Goal: Task Accomplishment & Management: Manage account settings

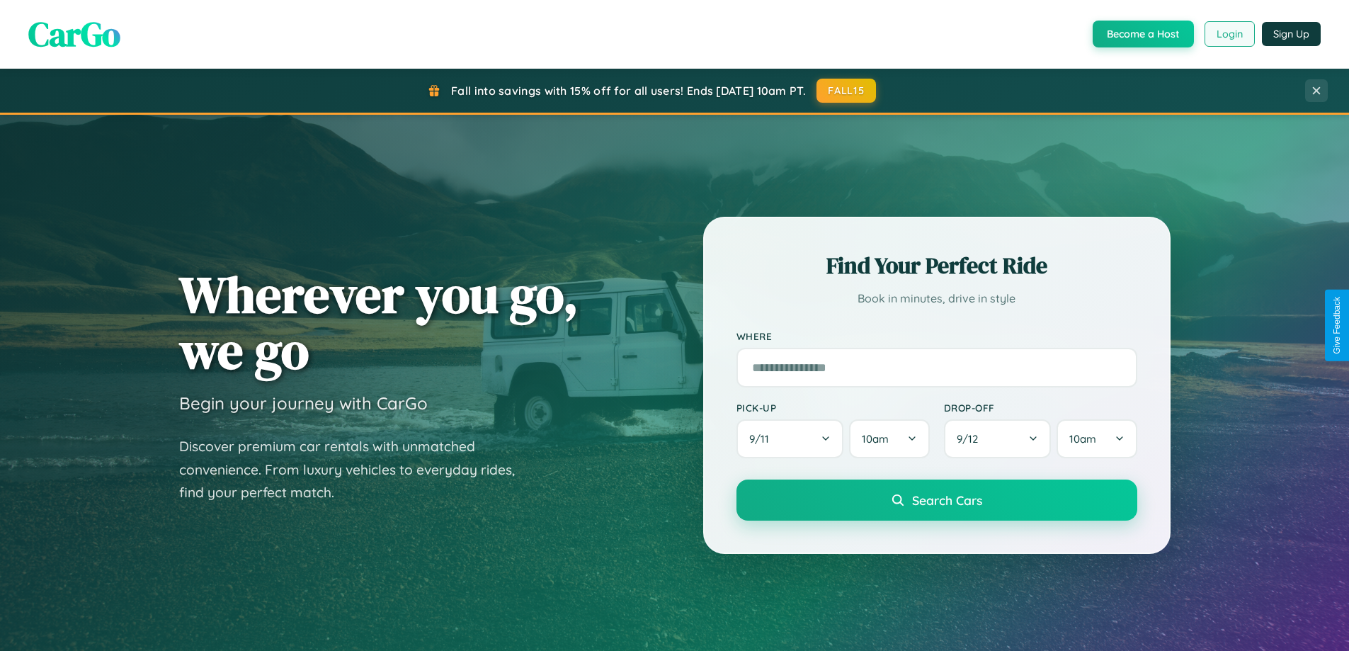
click at [1229, 34] on button "Login" at bounding box center [1230, 33] width 50 height 25
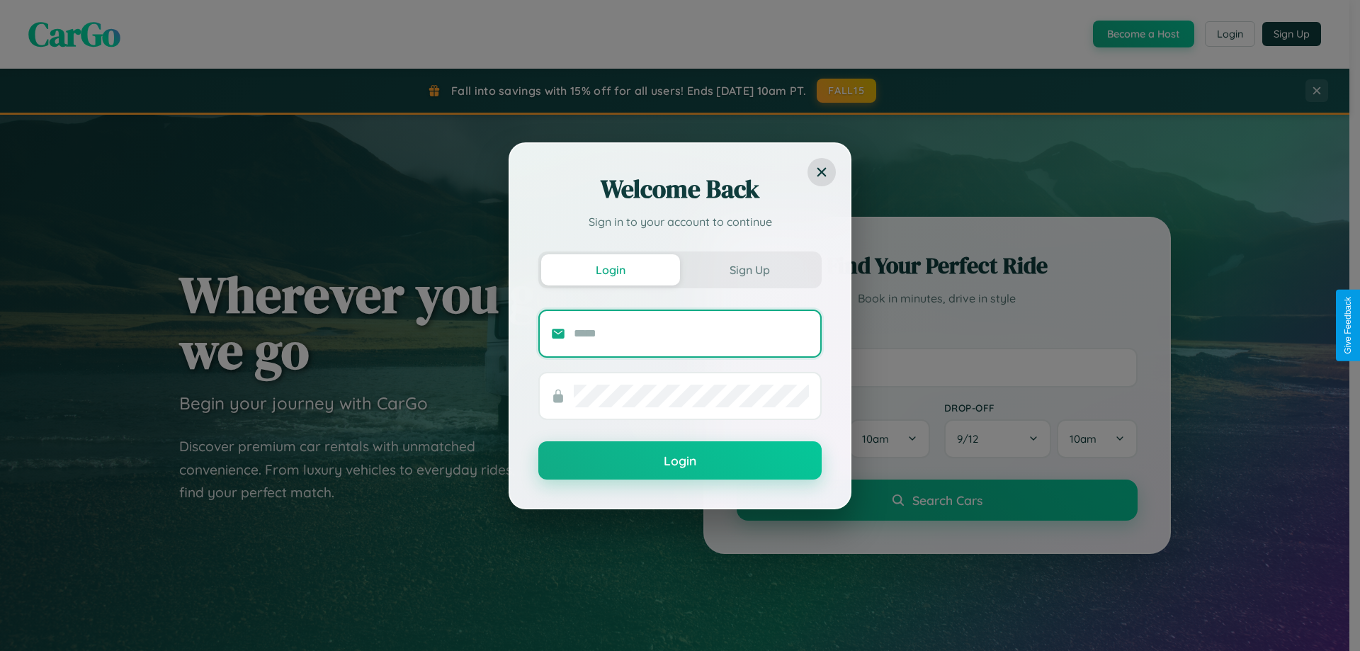
click at [691, 333] on input "text" at bounding box center [691, 333] width 235 height 23
type input "**********"
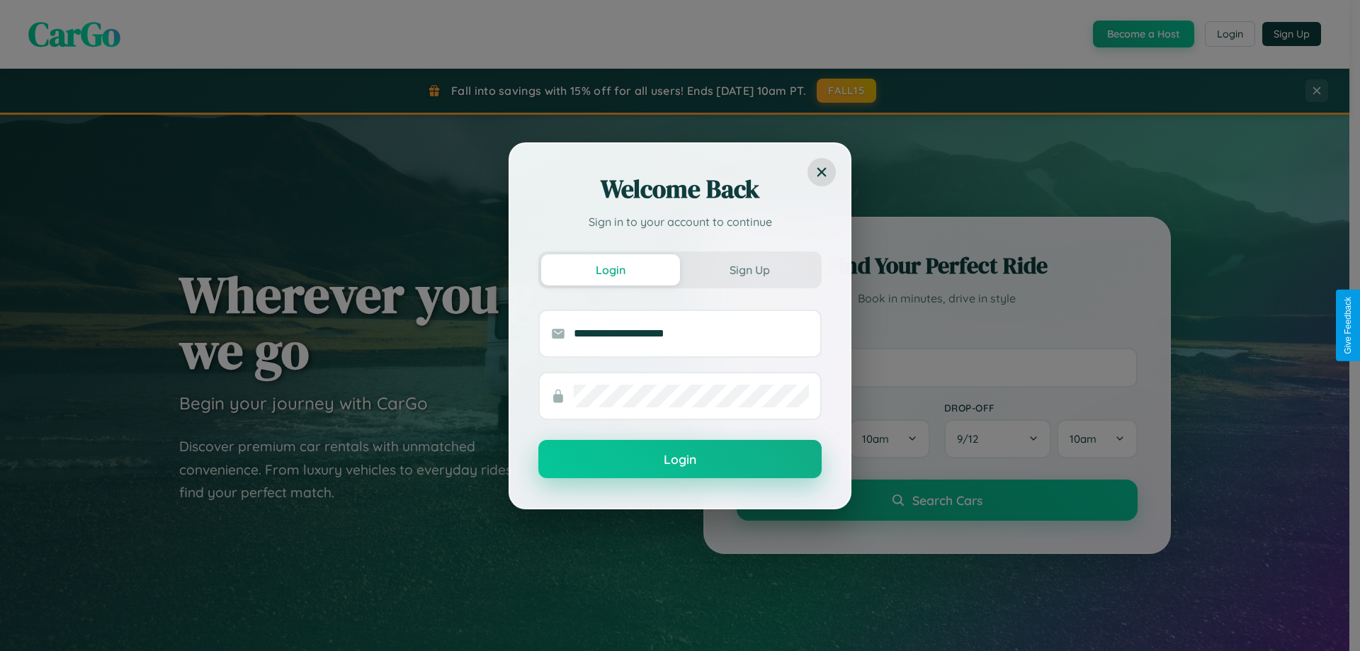
click at [680, 460] on button "Login" at bounding box center [679, 459] width 283 height 38
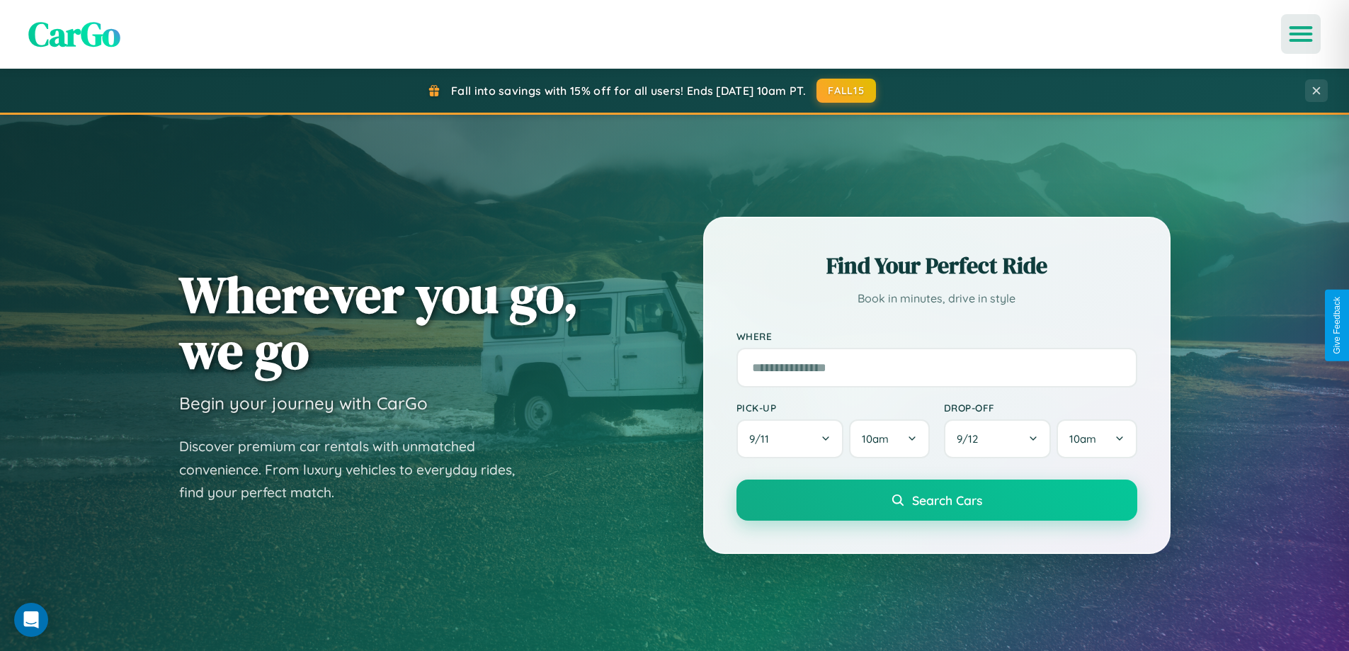
click at [1301, 34] on icon "Open menu" at bounding box center [1301, 34] width 21 height 13
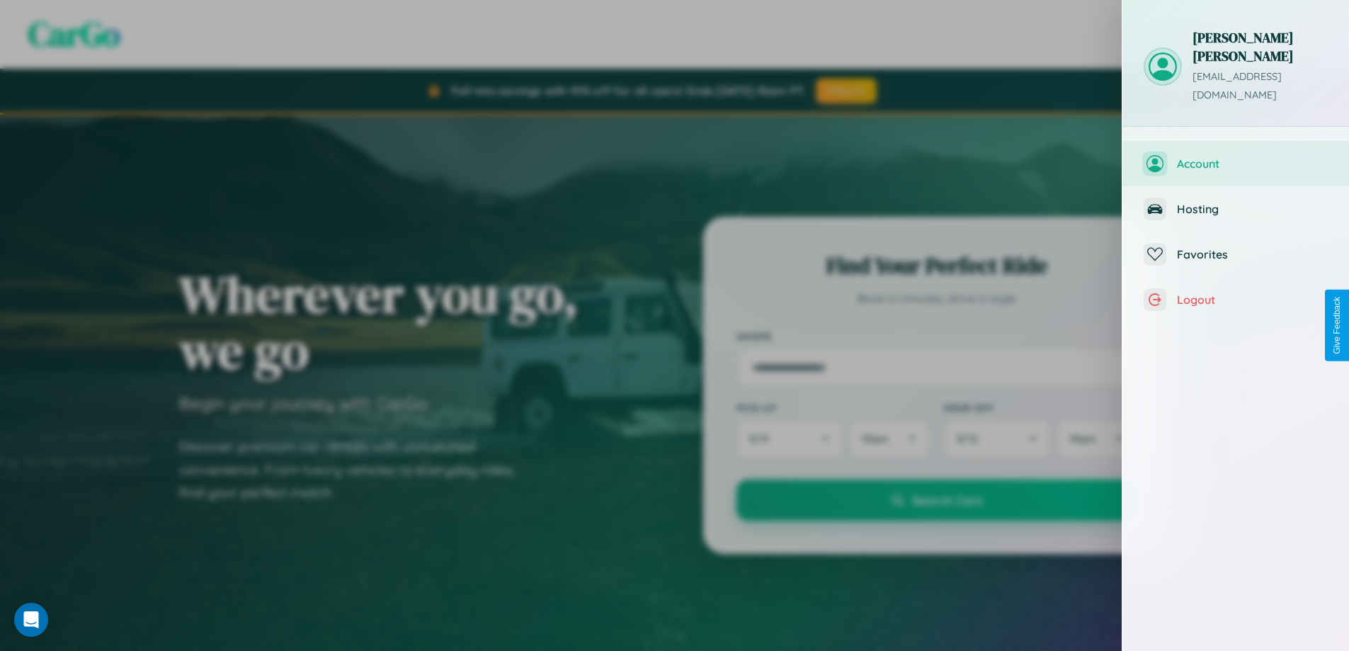
click at [1236, 157] on span "Account" at bounding box center [1252, 164] width 151 height 14
